Goal: Task Accomplishment & Management: Use online tool/utility

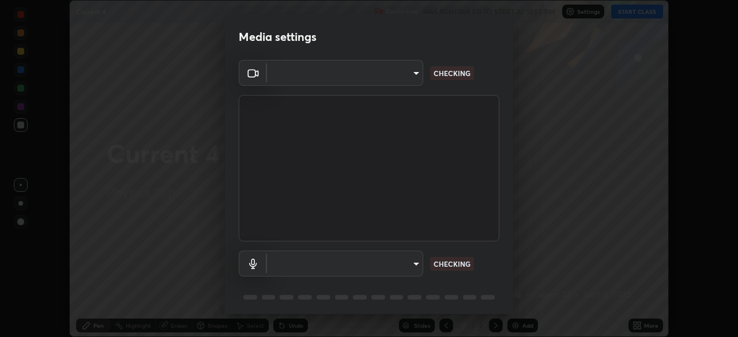
scroll to position [337, 738]
type input "11003169108368e38ef5ee379f7502217d3510ab11d565feef9ef3f21df555de"
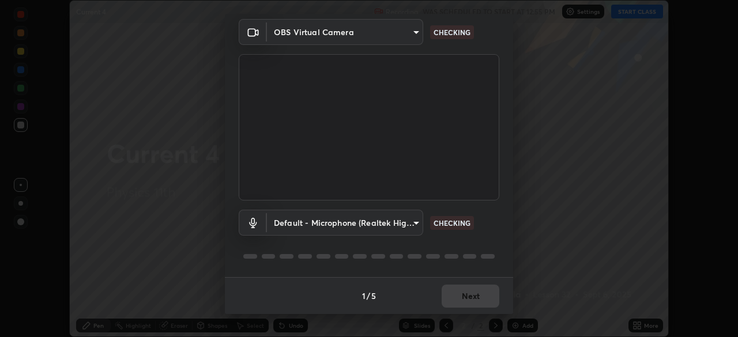
click at [398, 223] on body "Erase all Current 4 Recording WAS SCHEDULED TO START AT 12:55 PM Settings START…" at bounding box center [369, 168] width 738 height 337
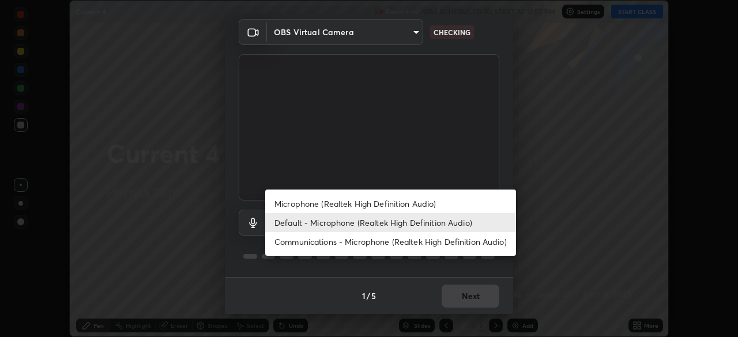
click at [385, 239] on li "Communications - Microphone (Realtek High Definition Audio)" at bounding box center [390, 241] width 251 height 19
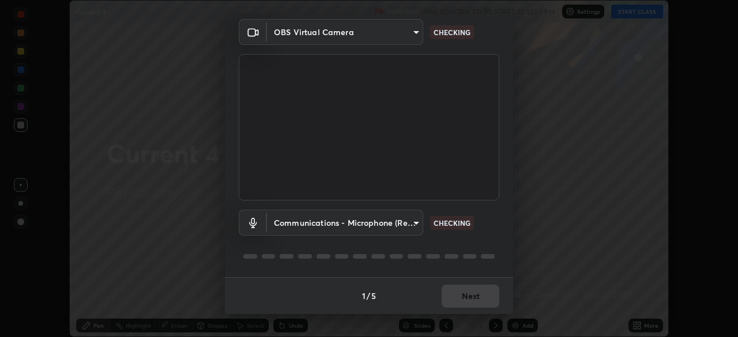
click at [381, 221] on body "Erase all Current 4 Recording WAS SCHEDULED TO START AT 12:55 PM Settings START…" at bounding box center [369, 168] width 738 height 337
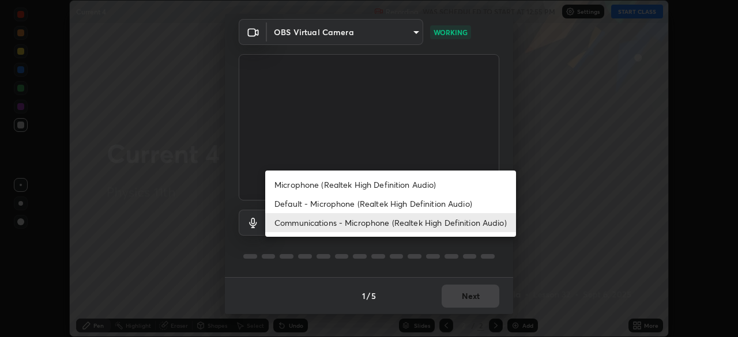
click at [393, 202] on li "Default - Microphone (Realtek High Definition Audio)" at bounding box center [390, 203] width 251 height 19
type input "default"
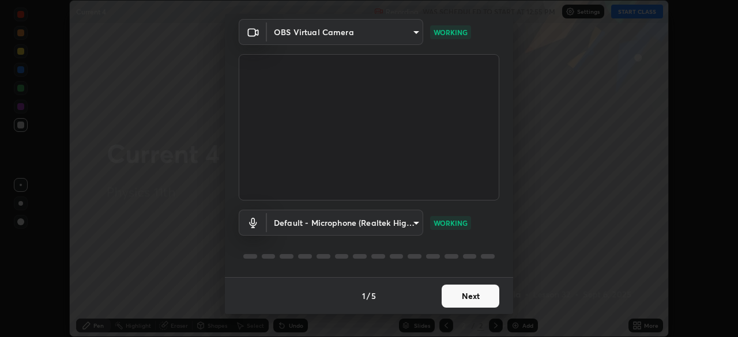
click at [397, 228] on body "Erase all Current 4 Recording WAS SCHEDULED TO START AT 12:55 PM Settings START…" at bounding box center [369, 168] width 738 height 337
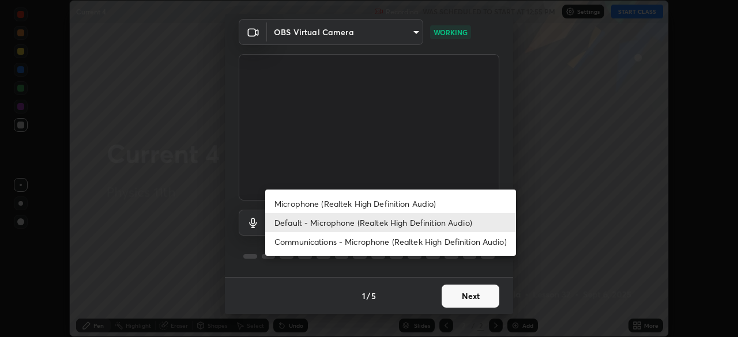
click at [438, 219] on li "Default - Microphone (Realtek High Definition Audio)" at bounding box center [390, 222] width 251 height 19
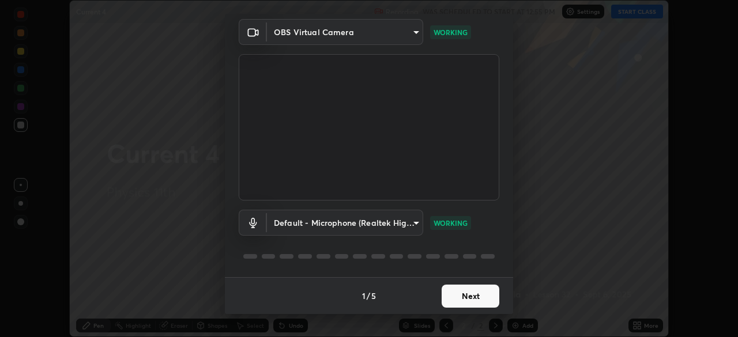
click at [463, 299] on button "Next" at bounding box center [471, 296] width 58 height 23
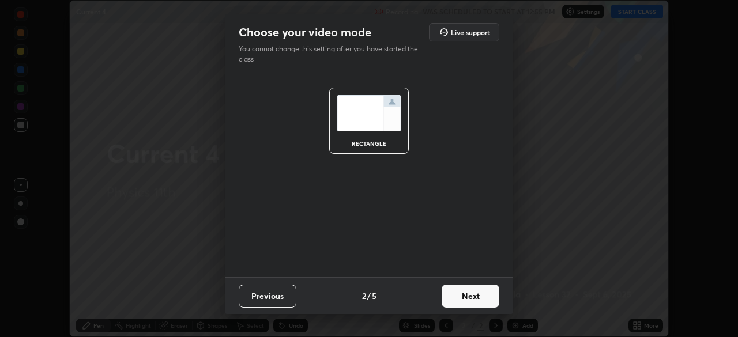
scroll to position [0, 0]
click at [464, 293] on button "Next" at bounding box center [471, 296] width 58 height 23
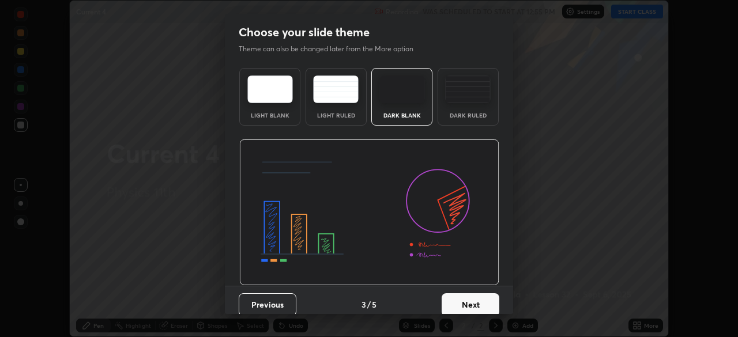
click at [473, 298] on button "Next" at bounding box center [471, 305] width 58 height 23
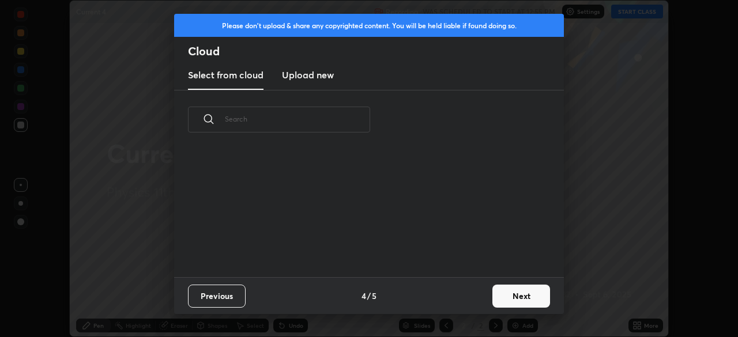
click at [495, 289] on button "Next" at bounding box center [521, 296] width 58 height 23
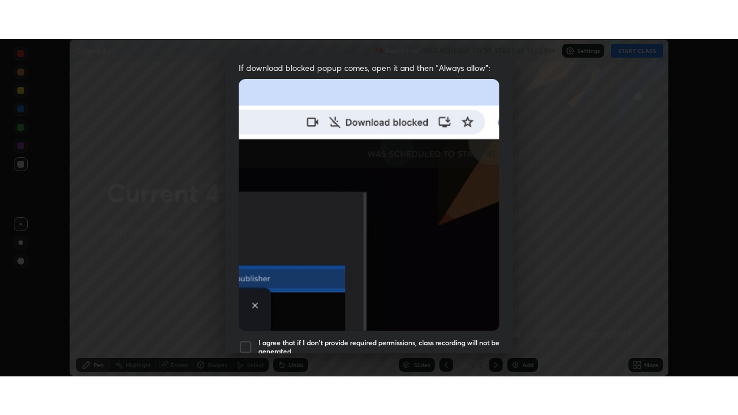
scroll to position [276, 0]
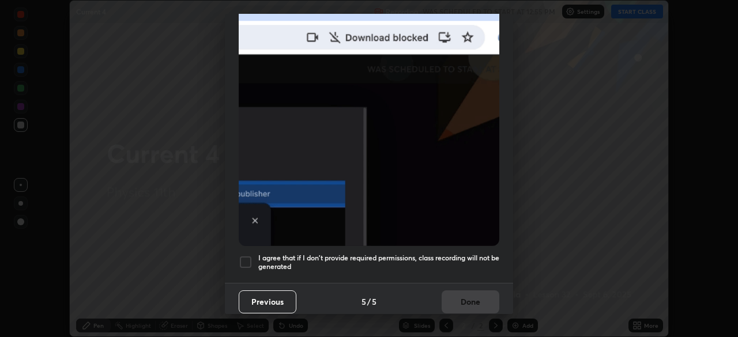
click at [409, 258] on h5 "I agree that if I don't provide required permissions, class recording will not …" at bounding box center [378, 263] width 241 height 18
click at [460, 291] on button "Done" at bounding box center [471, 302] width 58 height 23
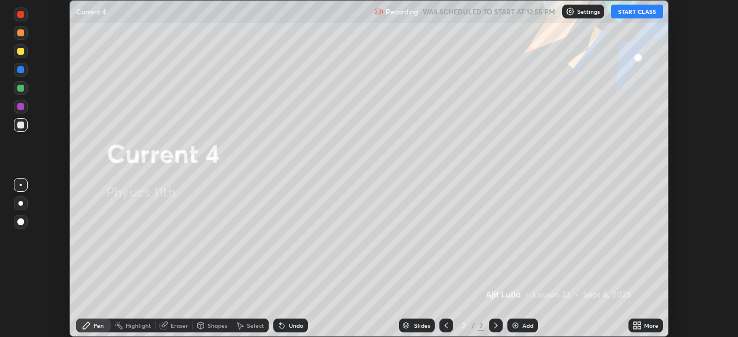
click at [629, 9] on button "START CLASS" at bounding box center [637, 12] width 52 height 14
click at [640, 325] on icon at bounding box center [639, 323] width 3 height 3
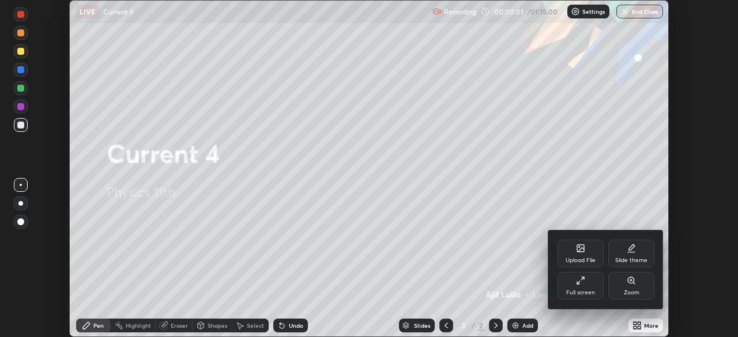
click at [571, 285] on div "Full screen" at bounding box center [581, 286] width 46 height 28
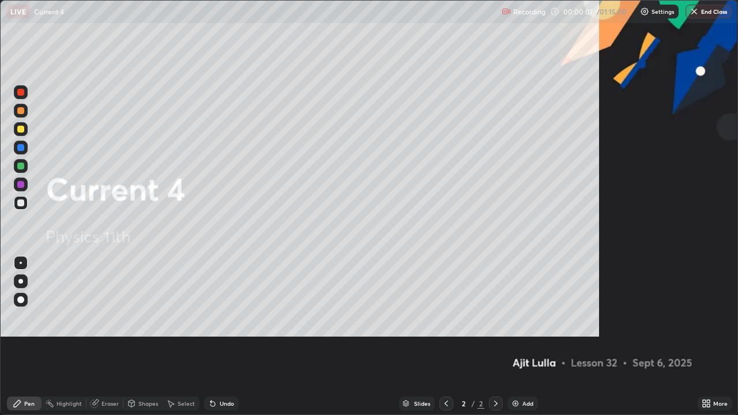
scroll to position [415, 738]
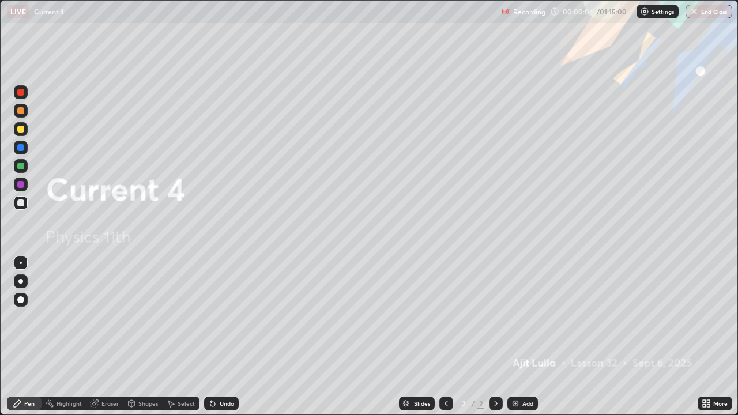
click at [514, 337] on div "Add" at bounding box center [522, 404] width 31 height 14
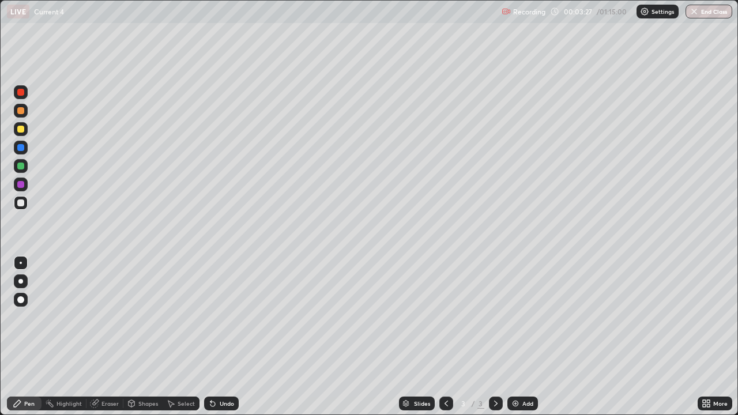
click at [21, 131] on div at bounding box center [20, 129] width 7 height 7
click at [21, 203] on div at bounding box center [20, 203] width 7 height 7
click at [108, 337] on div "Eraser" at bounding box center [109, 404] width 17 height 6
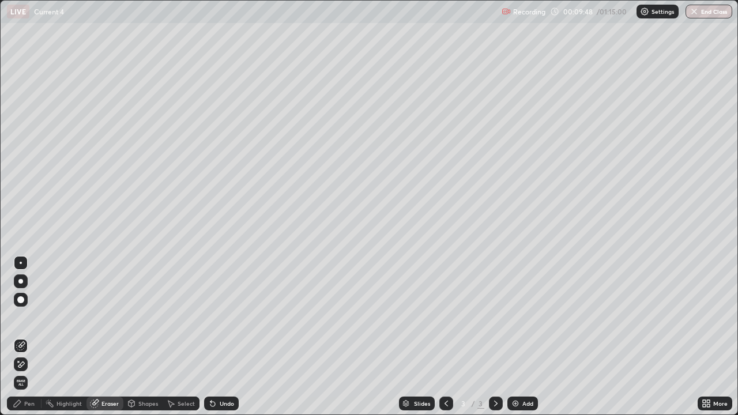
click at [18, 337] on icon at bounding box center [20, 365] width 9 height 10
click at [39, 337] on div "Pen" at bounding box center [24, 404] width 35 height 14
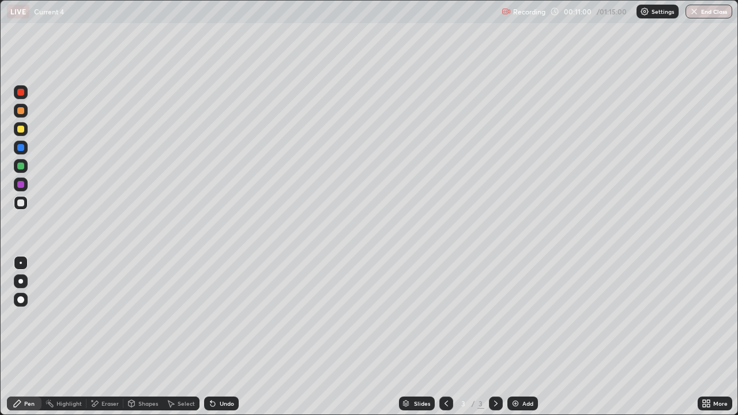
click at [522, 337] on div "Add" at bounding box center [522, 404] width 31 height 14
click at [27, 134] on div at bounding box center [21, 129] width 14 height 14
click at [520, 337] on div "Add" at bounding box center [522, 404] width 31 height 14
click at [23, 205] on div at bounding box center [20, 203] width 7 height 7
click at [223, 337] on div "Undo" at bounding box center [227, 404] width 14 height 6
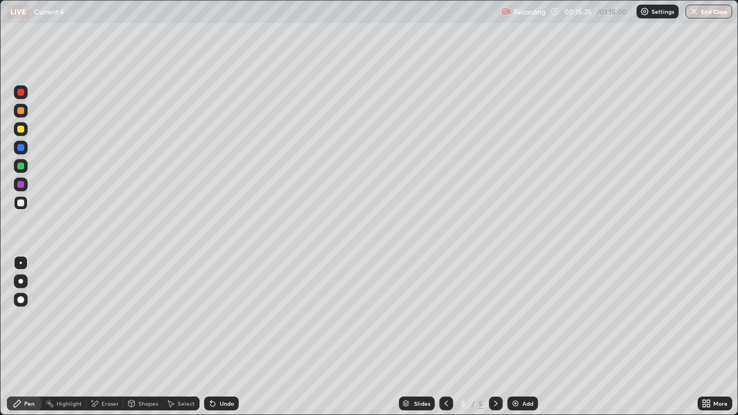
click at [226, 337] on div "Undo" at bounding box center [227, 404] width 14 height 6
click at [24, 129] on div at bounding box center [20, 129] width 7 height 7
click at [529, 337] on div "Add" at bounding box center [522, 404] width 31 height 14
click at [27, 203] on div at bounding box center [21, 203] width 14 height 14
click at [235, 337] on div "Undo" at bounding box center [221, 404] width 35 height 14
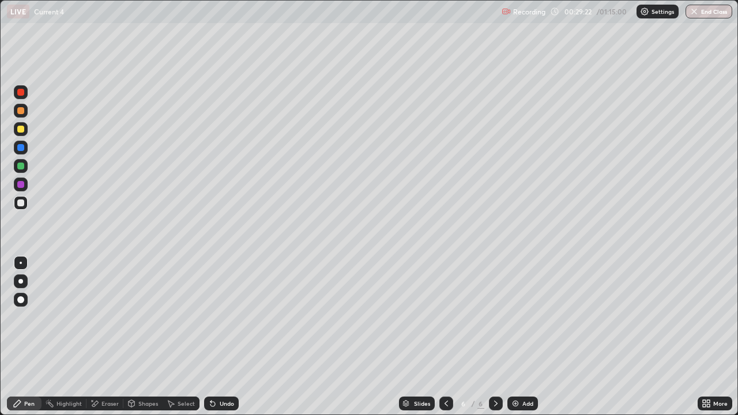
click at [19, 128] on div at bounding box center [20, 129] width 7 height 7
click at [514, 337] on div "Add" at bounding box center [522, 404] width 31 height 14
click at [21, 203] on div at bounding box center [20, 203] width 7 height 7
click at [25, 130] on div at bounding box center [21, 129] width 14 height 14
click at [234, 337] on div "Undo" at bounding box center [221, 404] width 35 height 14
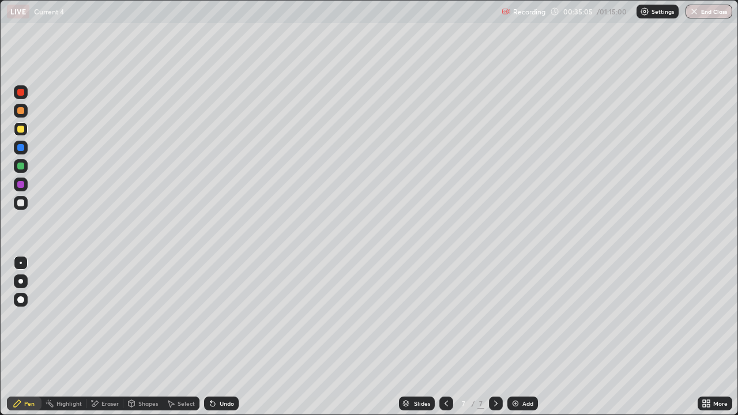
click at [115, 337] on div "Eraser" at bounding box center [104, 404] width 37 height 14
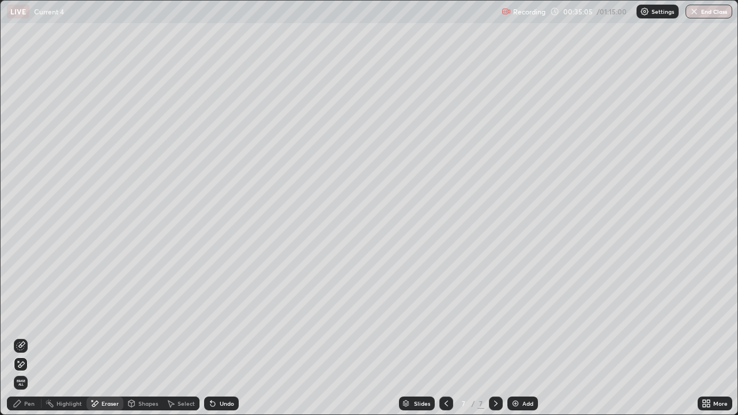
click at [22, 337] on icon at bounding box center [20, 345] width 9 height 9
click at [24, 337] on div "Pen" at bounding box center [24, 404] width 35 height 14
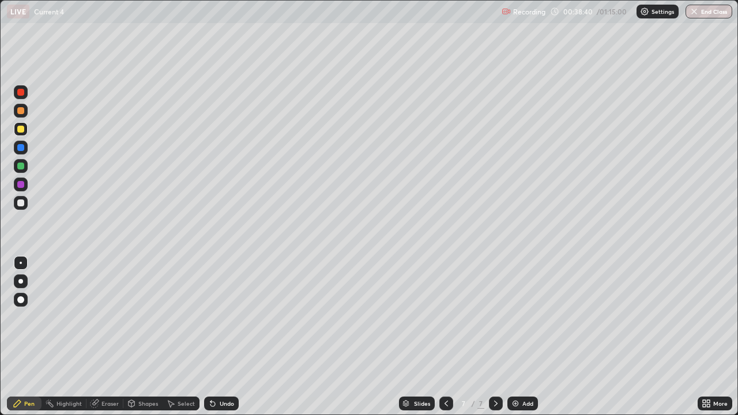
click at [220, 337] on div "Undo" at bounding box center [227, 404] width 14 height 6
click at [221, 337] on div "Undo" at bounding box center [227, 404] width 14 height 6
click at [521, 337] on div "Add" at bounding box center [522, 404] width 31 height 14
click at [445, 337] on icon at bounding box center [446, 403] width 9 height 9
click at [494, 337] on icon at bounding box center [495, 403] width 9 height 9
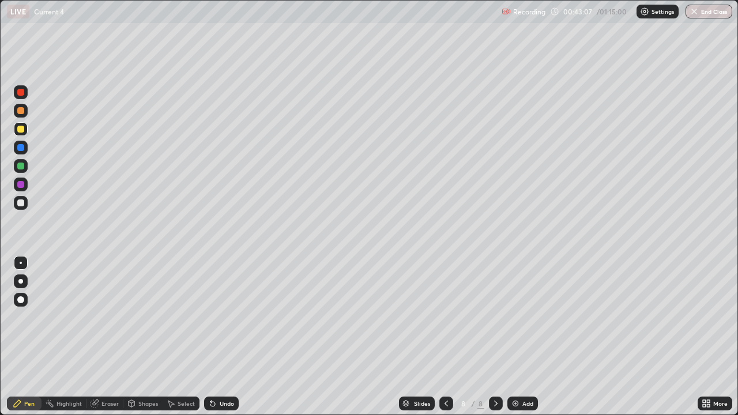
click at [19, 201] on div at bounding box center [20, 203] width 7 height 7
click at [529, 337] on div "Add" at bounding box center [527, 404] width 11 height 6
click at [225, 337] on div "Undo" at bounding box center [227, 404] width 14 height 6
click at [228, 337] on div "Undo" at bounding box center [221, 404] width 35 height 14
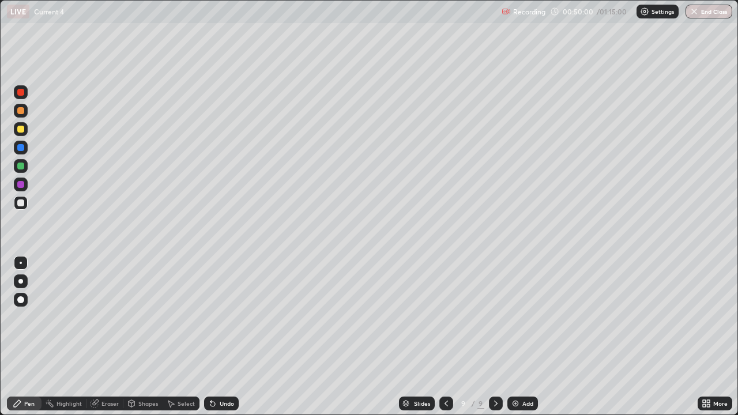
click at [445, 337] on icon at bounding box center [446, 403] width 9 height 9
click at [495, 337] on icon at bounding box center [495, 403] width 9 height 9
click at [228, 337] on div "Undo" at bounding box center [227, 404] width 14 height 6
click at [227, 337] on div "Undo" at bounding box center [227, 404] width 14 height 6
click at [445, 337] on div at bounding box center [446, 404] width 14 height 14
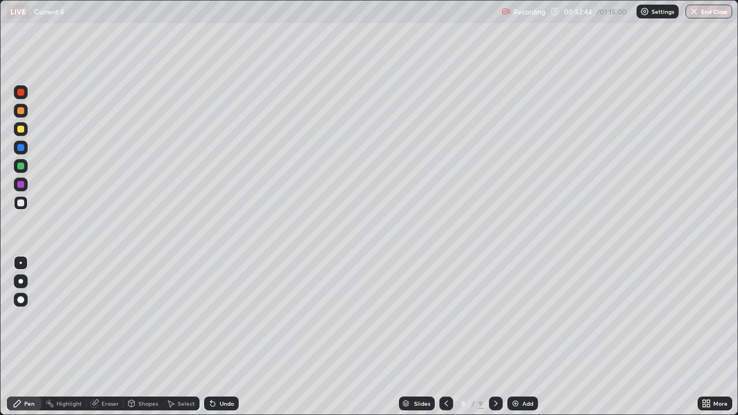
click at [498, 337] on div at bounding box center [496, 404] width 14 height 14
click at [446, 337] on div at bounding box center [446, 403] width 14 height 23
click at [495, 337] on icon at bounding box center [495, 403] width 9 height 9
click at [513, 337] on img at bounding box center [515, 403] width 9 height 9
click at [25, 131] on div at bounding box center [21, 129] width 14 height 14
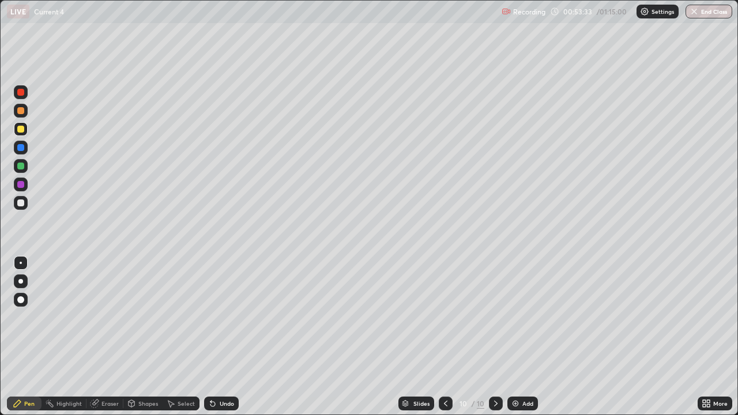
click at [111, 337] on div "Eraser" at bounding box center [109, 404] width 17 height 6
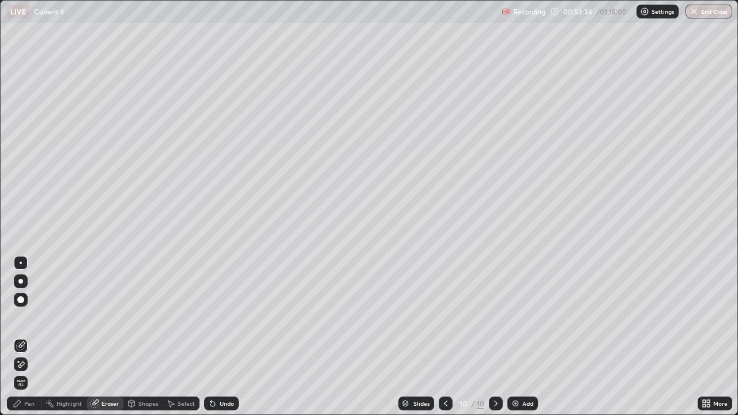
click at [25, 337] on icon at bounding box center [20, 365] width 9 height 10
click at [29, 337] on div "Pen" at bounding box center [29, 404] width 10 height 6
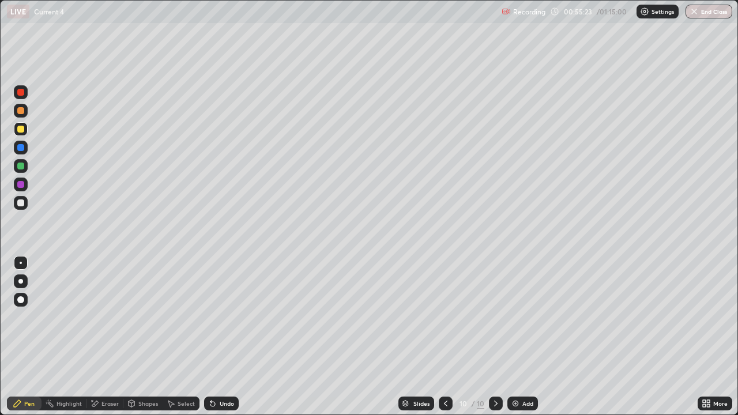
click at [441, 337] on div at bounding box center [446, 403] width 14 height 23
click at [496, 337] on icon at bounding box center [495, 403] width 9 height 9
click at [517, 337] on img at bounding box center [515, 403] width 9 height 9
click at [27, 208] on div at bounding box center [21, 203] width 14 height 18
click at [26, 130] on div at bounding box center [21, 129] width 14 height 14
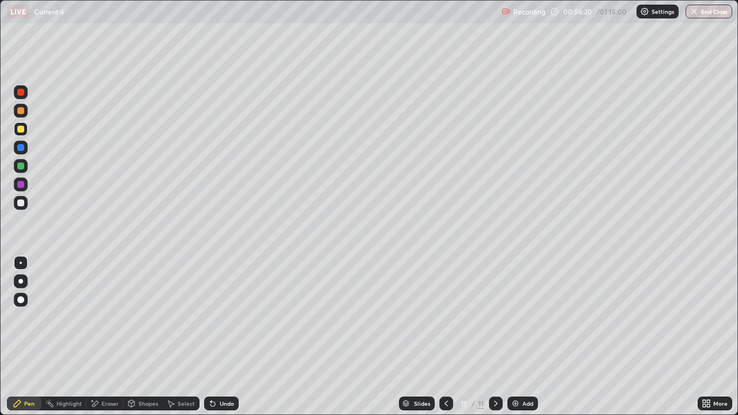
click at [23, 164] on div at bounding box center [20, 166] width 7 height 7
click at [25, 204] on div at bounding box center [21, 203] width 14 height 14
click at [524, 337] on div "Add" at bounding box center [522, 404] width 31 height 14
click at [25, 204] on div at bounding box center [21, 203] width 14 height 14
click at [25, 128] on div at bounding box center [21, 129] width 14 height 14
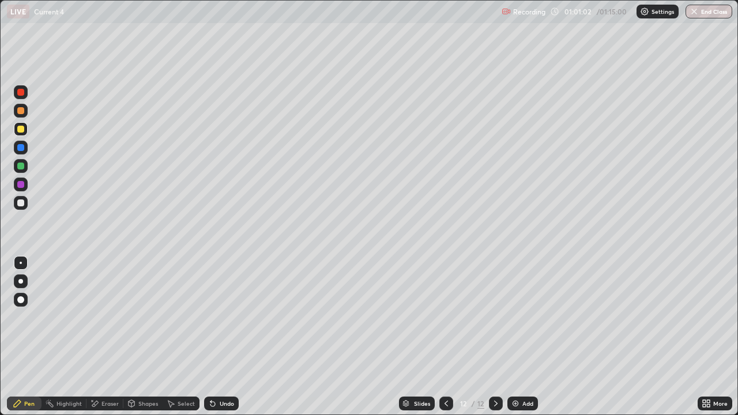
click at [525, 337] on div "Add" at bounding box center [522, 404] width 31 height 14
click at [708, 13] on button "End Class" at bounding box center [709, 12] width 47 height 14
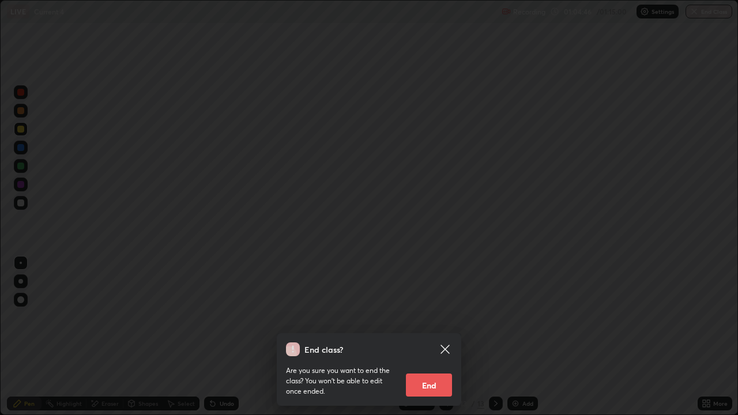
click at [449, 337] on icon at bounding box center [445, 349] width 9 height 9
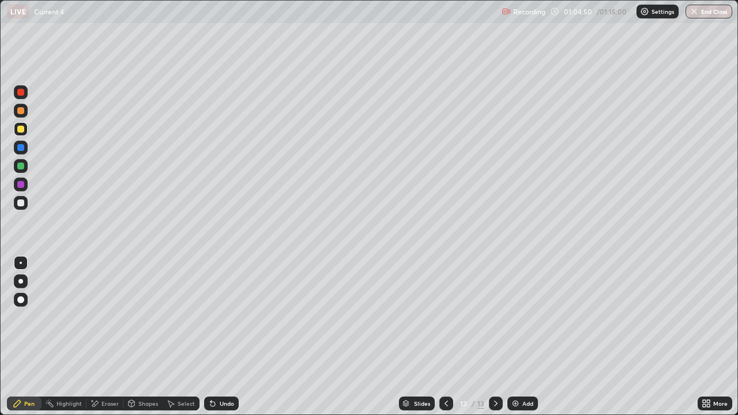
click at [706, 7] on button "End Class" at bounding box center [709, 12] width 47 height 14
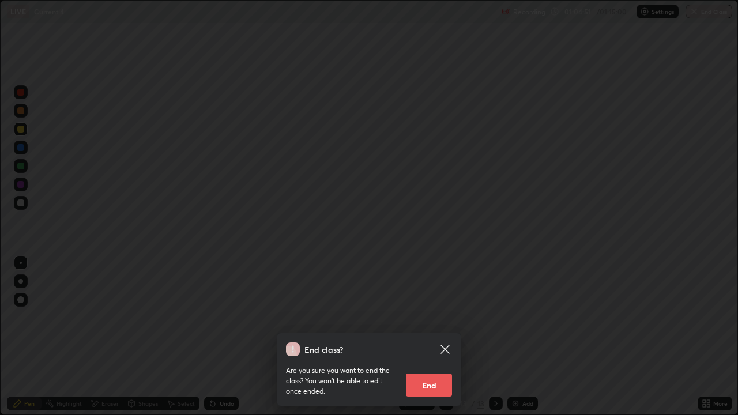
click at [437, 337] on button "End" at bounding box center [429, 385] width 46 height 23
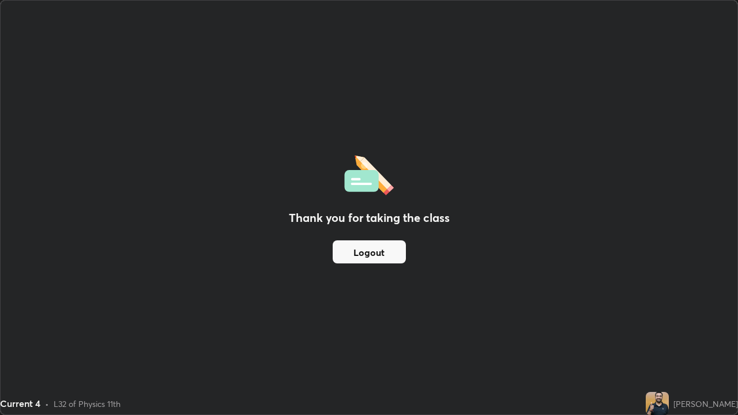
click at [384, 247] on button "Logout" at bounding box center [369, 251] width 73 height 23
